Goal: Task Accomplishment & Management: Manage account settings

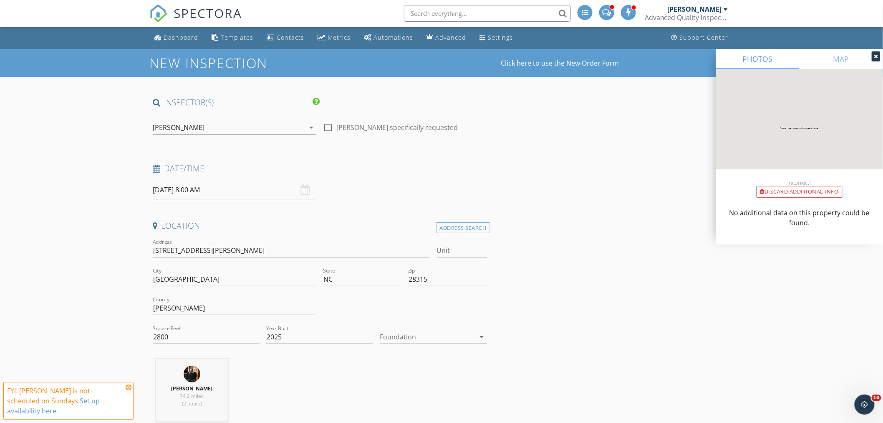
click at [426, 15] on input "text" at bounding box center [487, 13] width 167 height 17
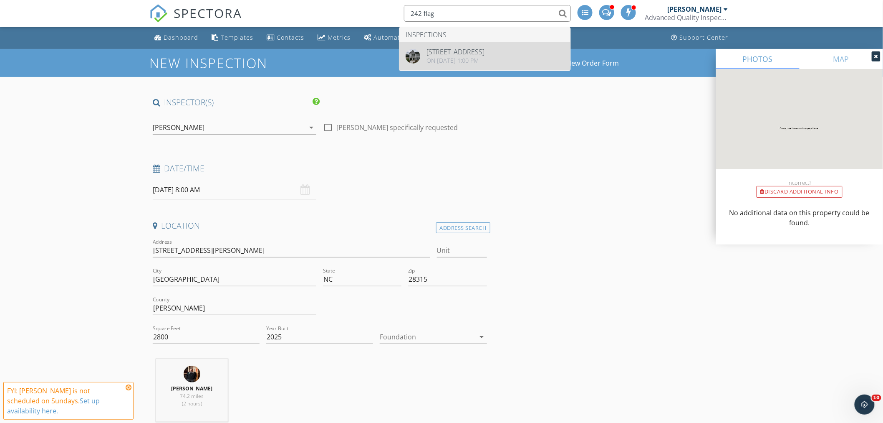
type input "242 flag"
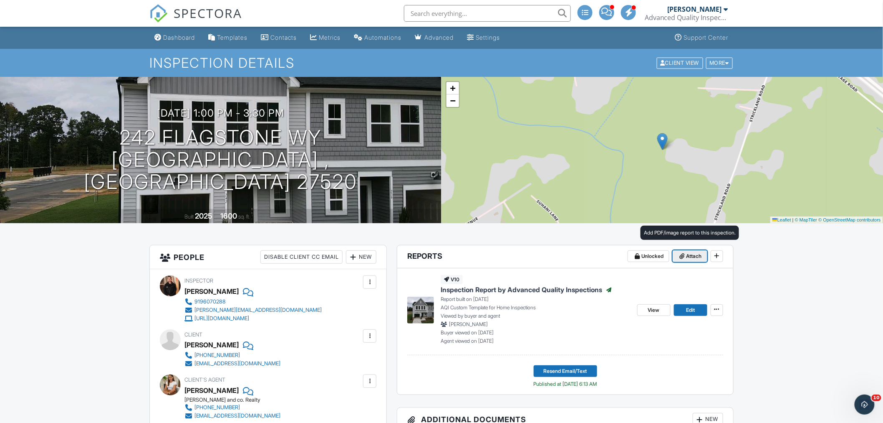
click at [690, 255] on span "Attach" at bounding box center [694, 256] width 15 height 8
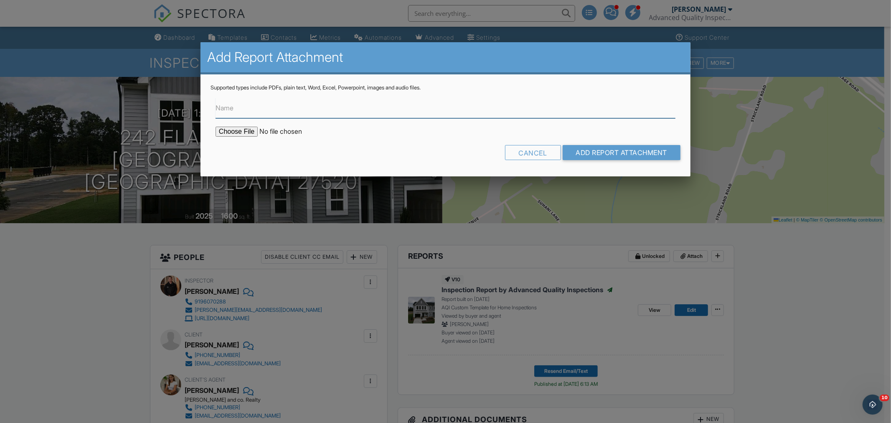
click at [260, 114] on input "Name" at bounding box center [445, 108] width 460 height 20
type input "Radon Report"
click at [238, 131] on input "file" at bounding box center [286, 132] width 142 height 10
type input "C:\fakepath\242-Flagstone-Way_RadonReport_da689e47-28ca-4402-b837-cea84bcf2b9c.…"
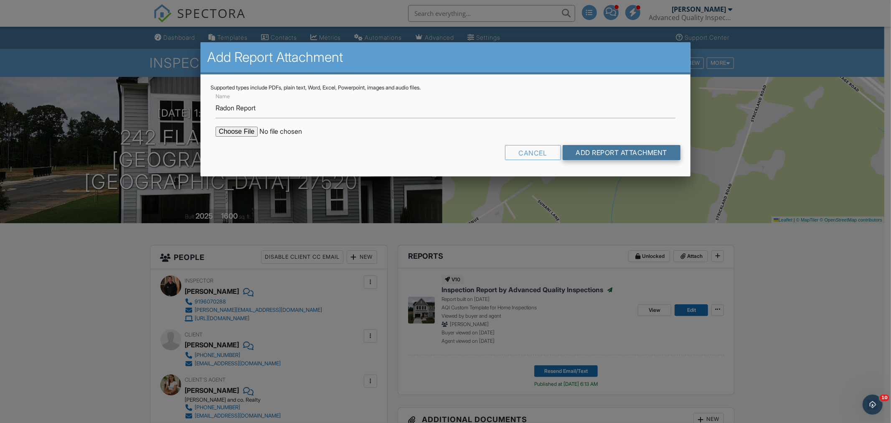
click at [644, 151] on input "Add Report Attachment" at bounding box center [621, 152] width 118 height 15
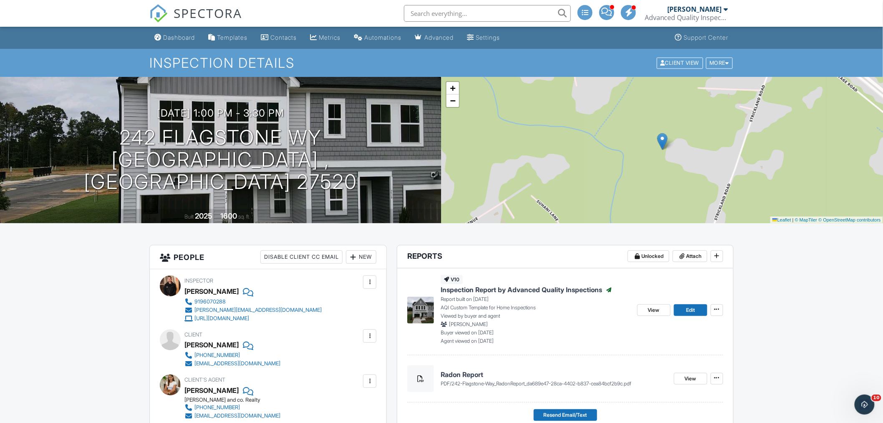
click at [469, 14] on input "text" at bounding box center [487, 13] width 167 height 17
paste input "[PERSON_NAME]"
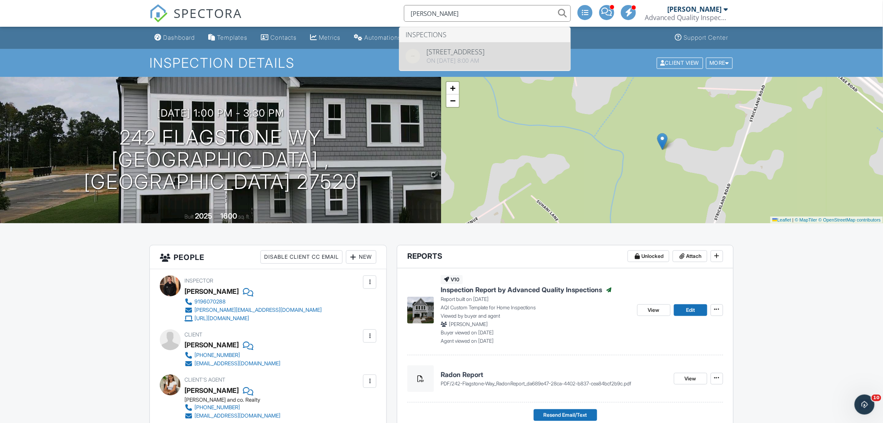
type input "Amit Verma"
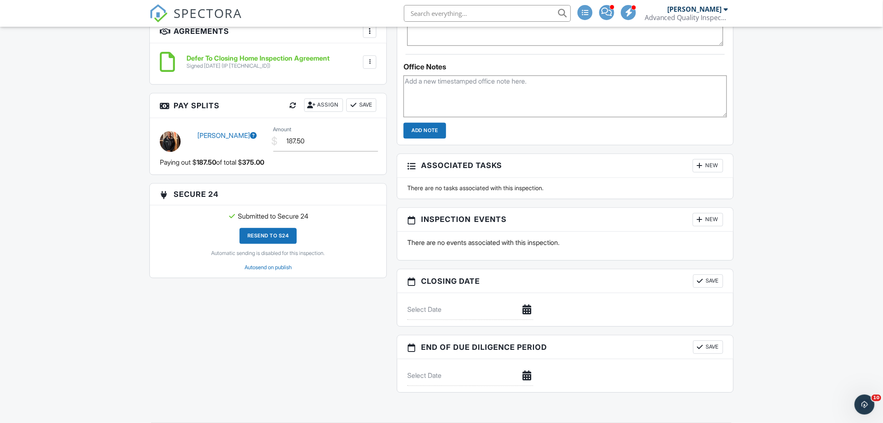
scroll to position [736, 0]
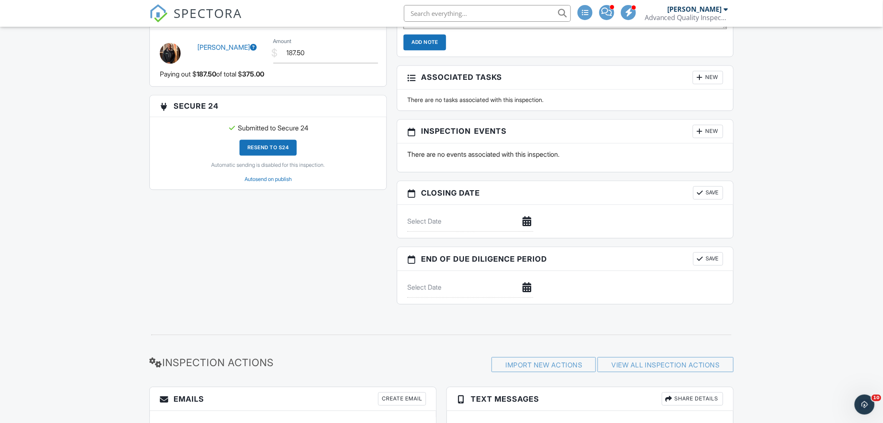
click at [451, 220] on input "text" at bounding box center [471, 221] width 126 height 20
type input "[DATE]"
click at [700, 193] on div at bounding box center [700, 192] width 8 height 8
